Goal: Information Seeking & Learning: Learn about a topic

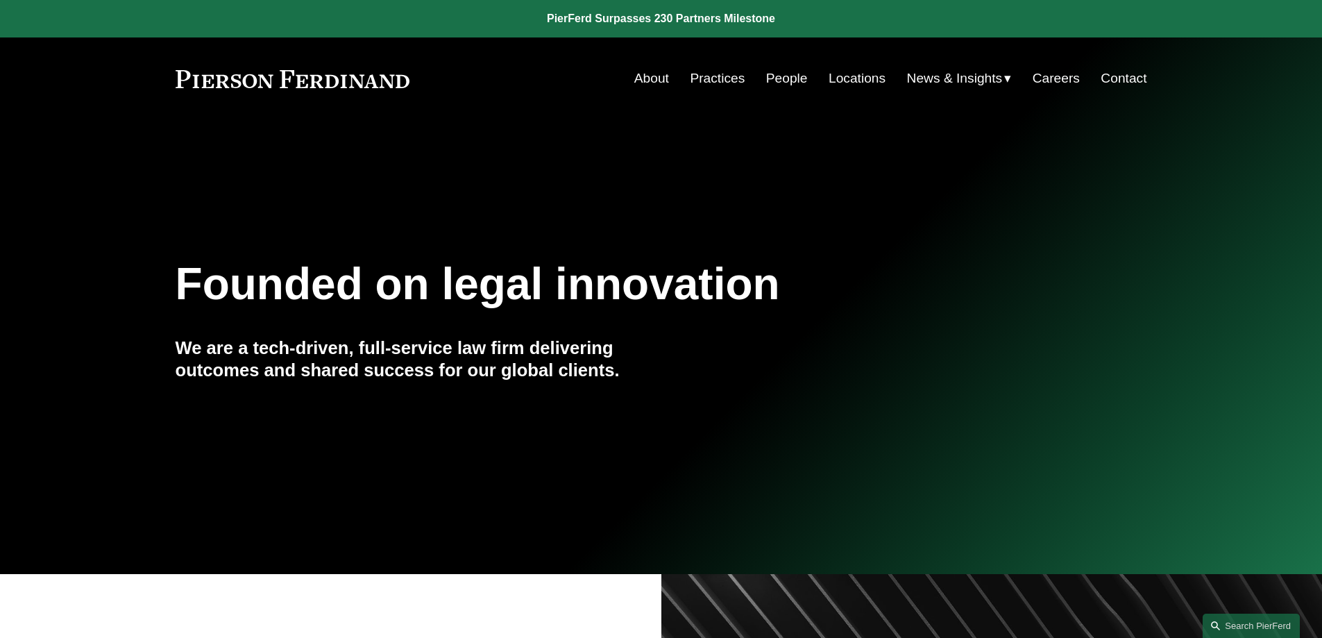
click at [784, 83] on link "People" at bounding box center [787, 78] width 42 height 26
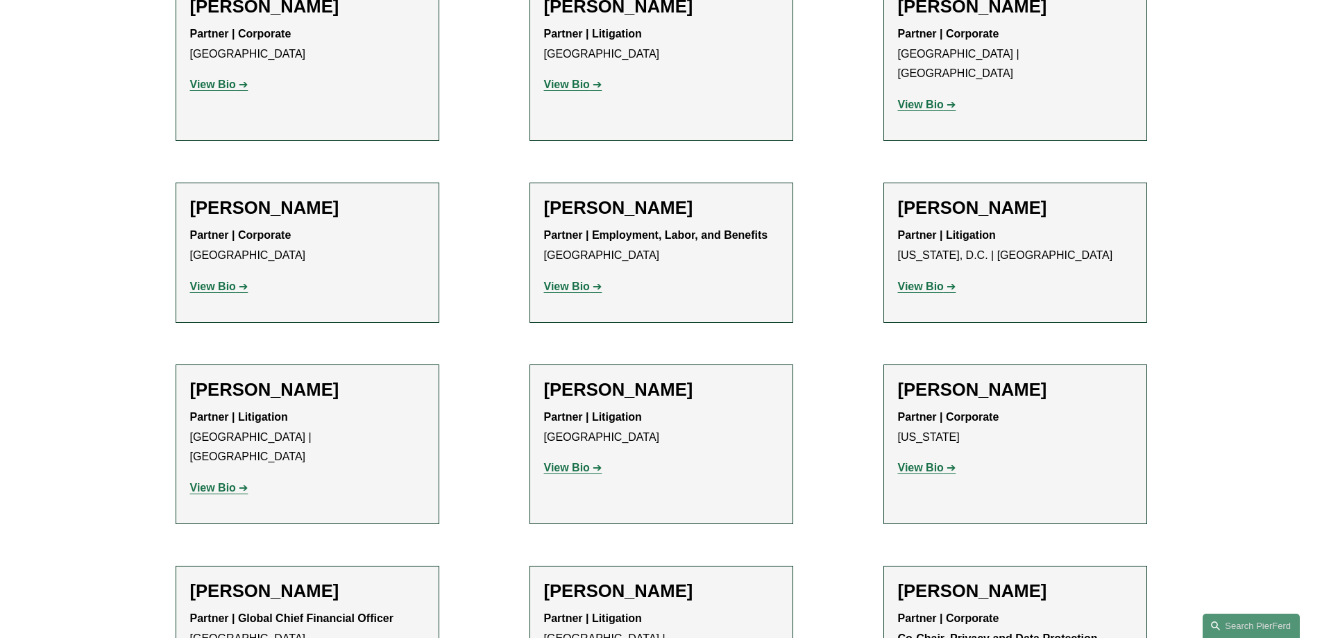
scroll to position [10134, 0]
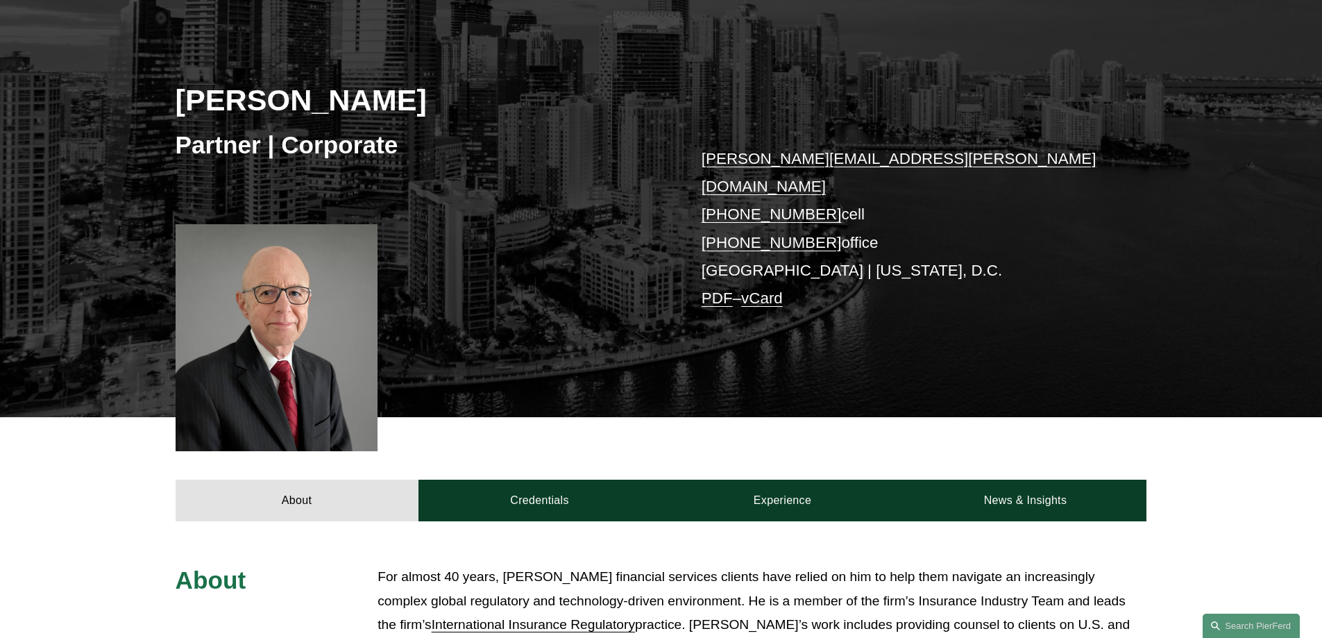
scroll to position [164, 0]
